Goal: Task Accomplishment & Management: Manage account settings

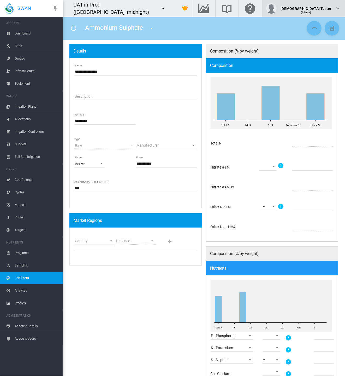
click at [321, 9] on div "(Admin)" at bounding box center [306, 10] width 51 height 5
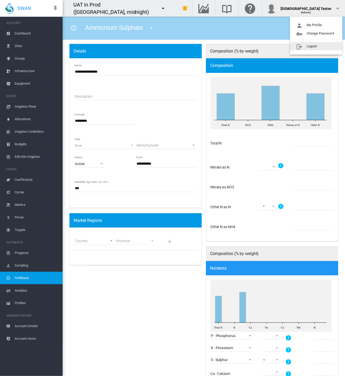
drag, startPoint x: 315, startPoint y: 47, endPoint x: 299, endPoint y: 46, distance: 16.0
click at [315, 47] on button "Logout" at bounding box center [316, 46] width 53 height 8
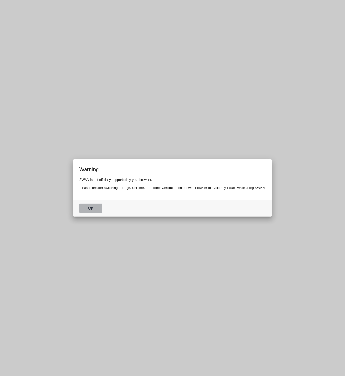
click at [90, 204] on button "Ok" at bounding box center [90, 207] width 23 height 9
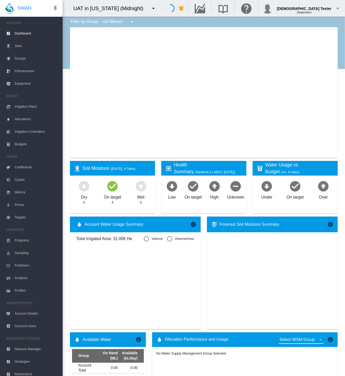
type input "**********"
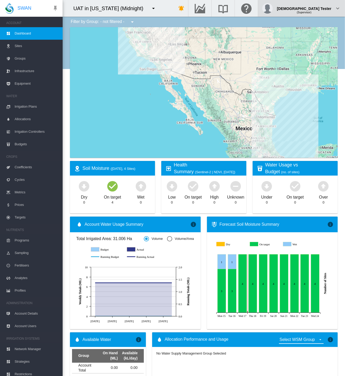
click at [330, 8] on div "[DEMOGRAPHIC_DATA] Tester" at bounding box center [304, 6] width 55 height 5
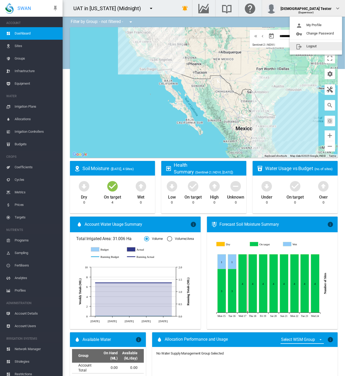
click at [311, 46] on button "Logout" at bounding box center [316, 46] width 53 height 8
